Goal: Task Accomplishment & Management: Manage account settings

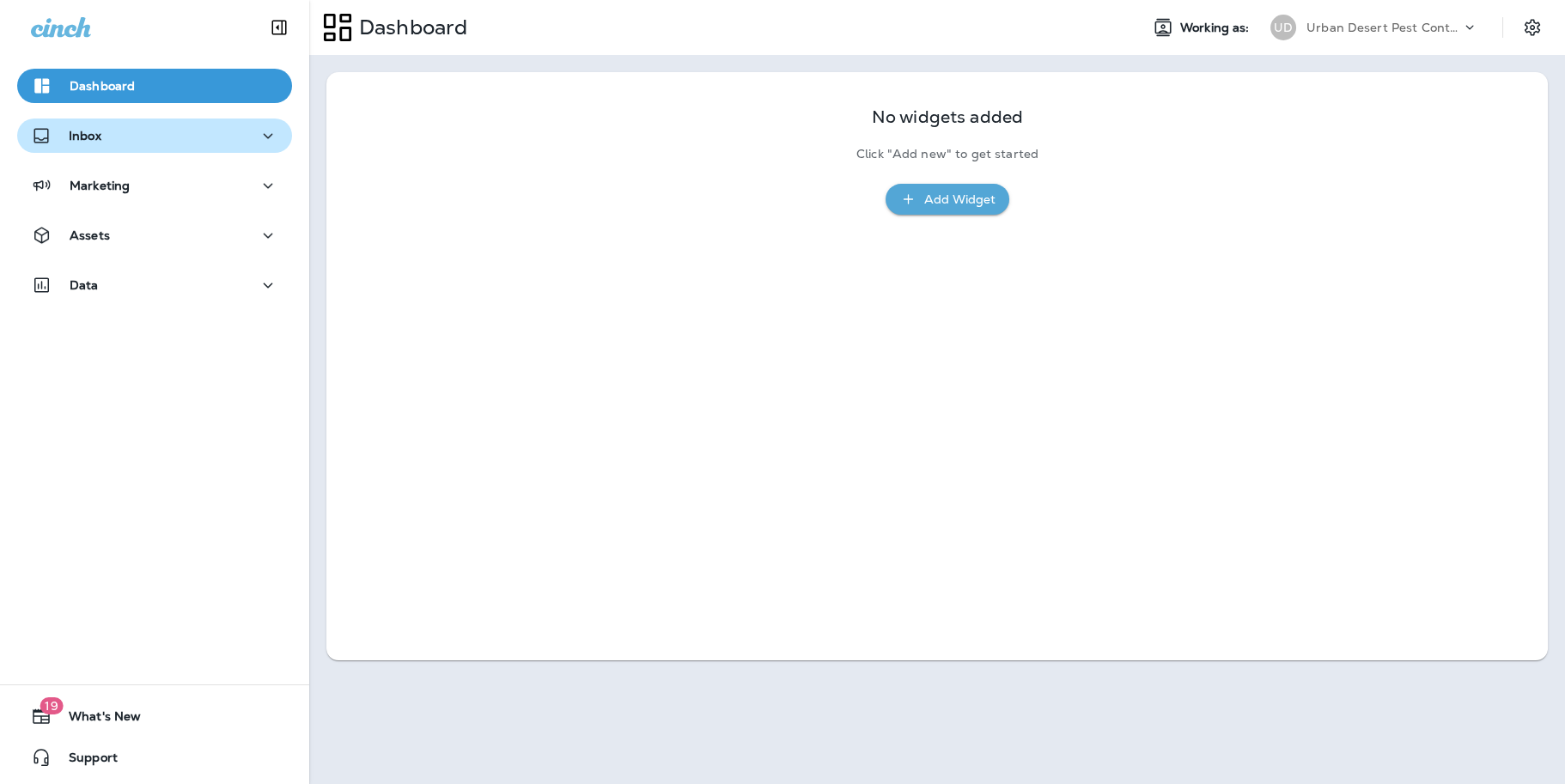
click at [130, 126] on div "Inbox" at bounding box center [155, 137] width 248 height 22
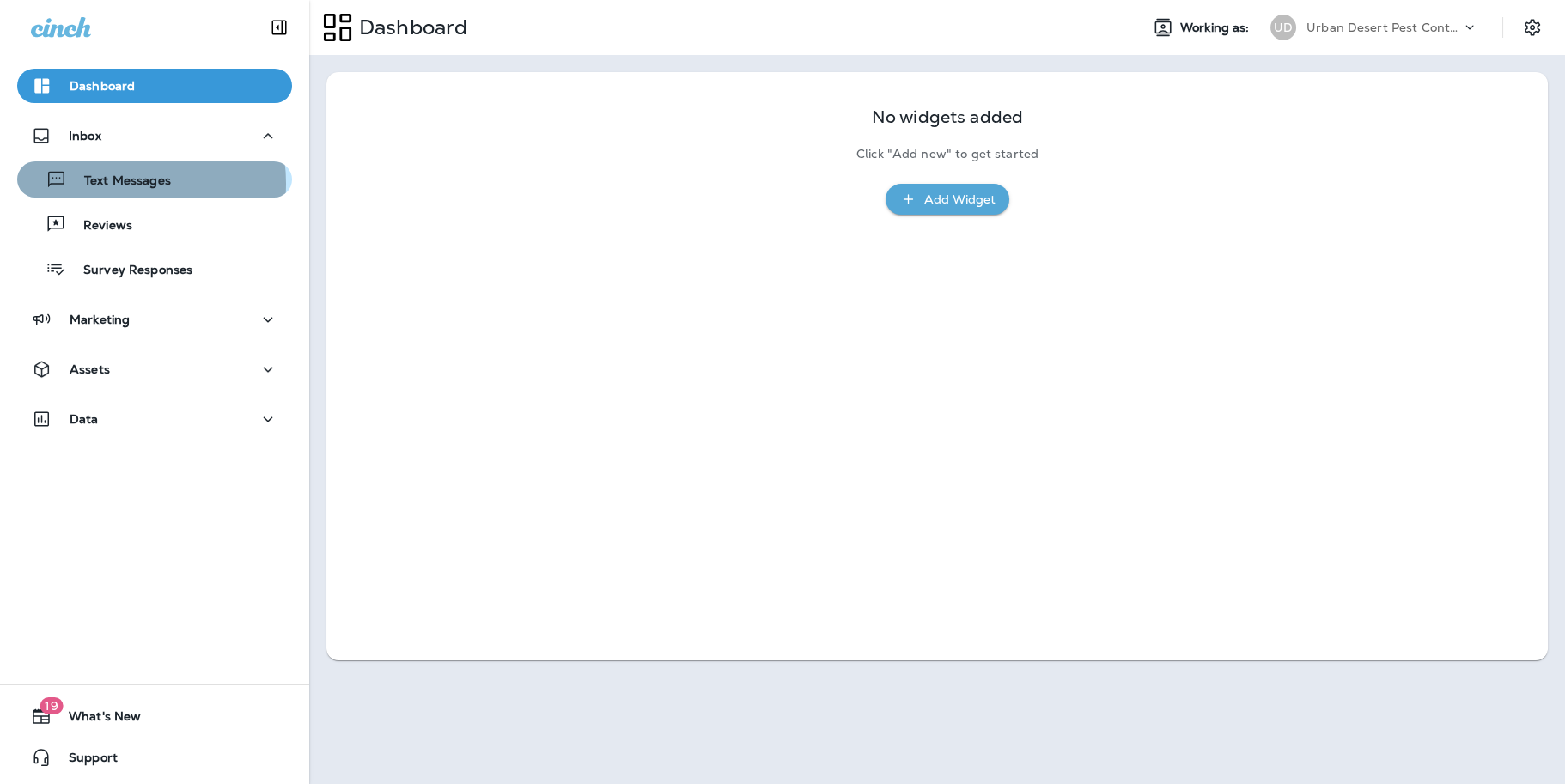
click at [113, 184] on p "Text Messages" at bounding box center [119, 181] width 104 height 16
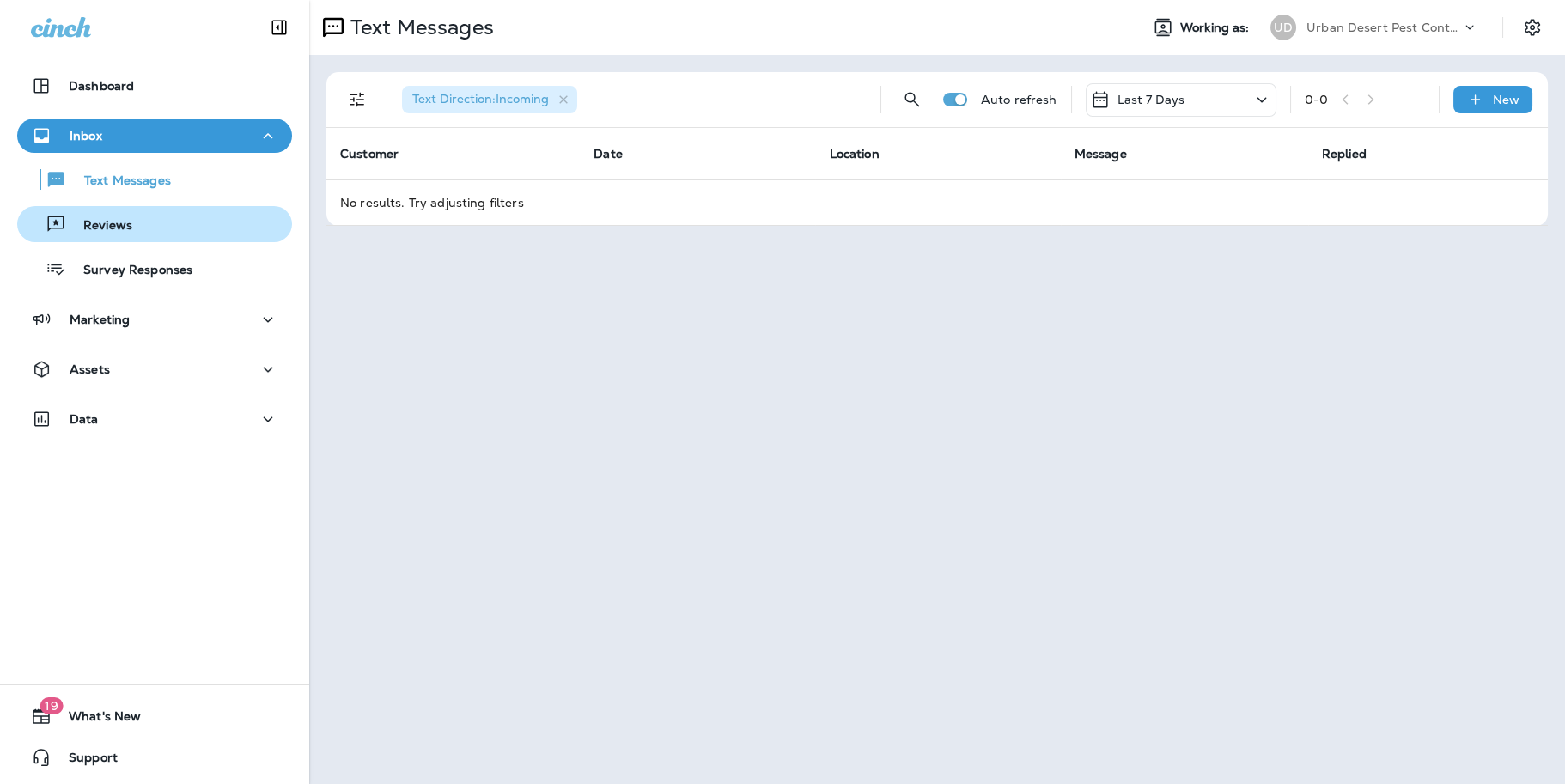
click at [100, 223] on p "Reviews" at bounding box center [99, 226] width 66 height 16
